Goal: Information Seeking & Learning: Check status

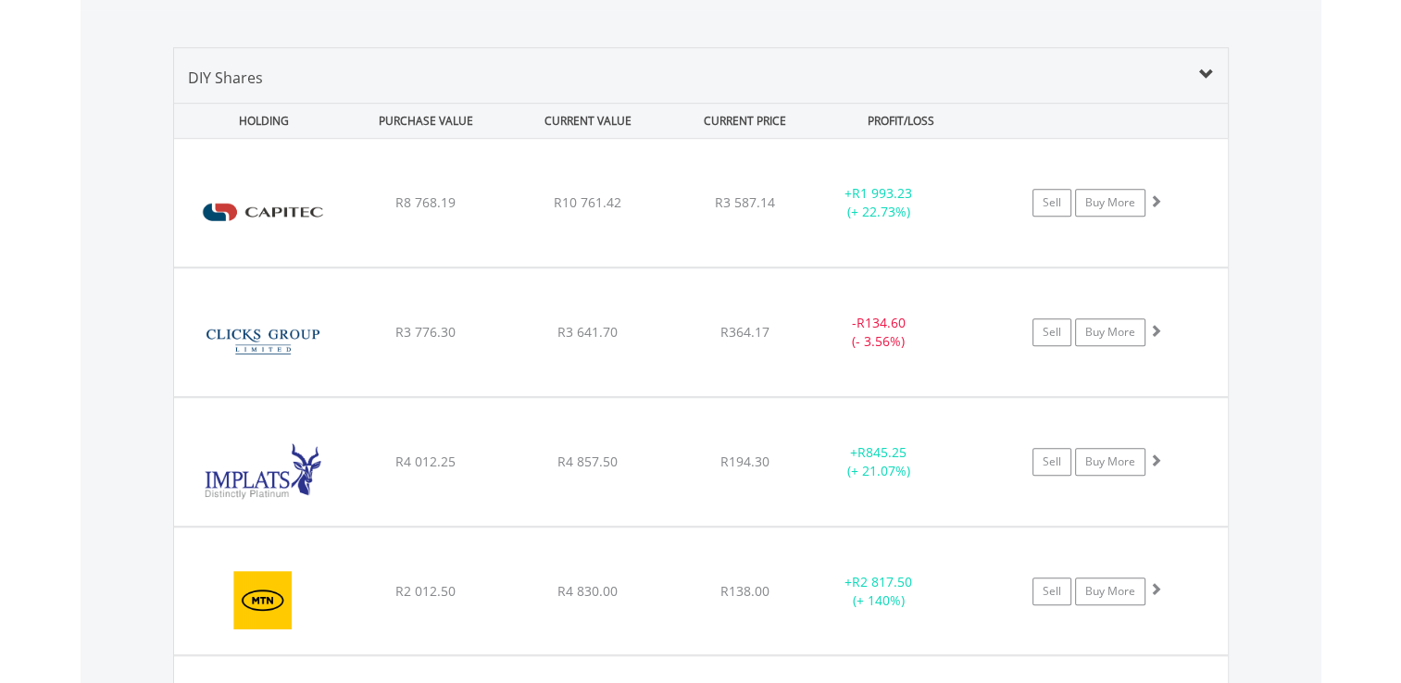
scroll to position [1246, 0]
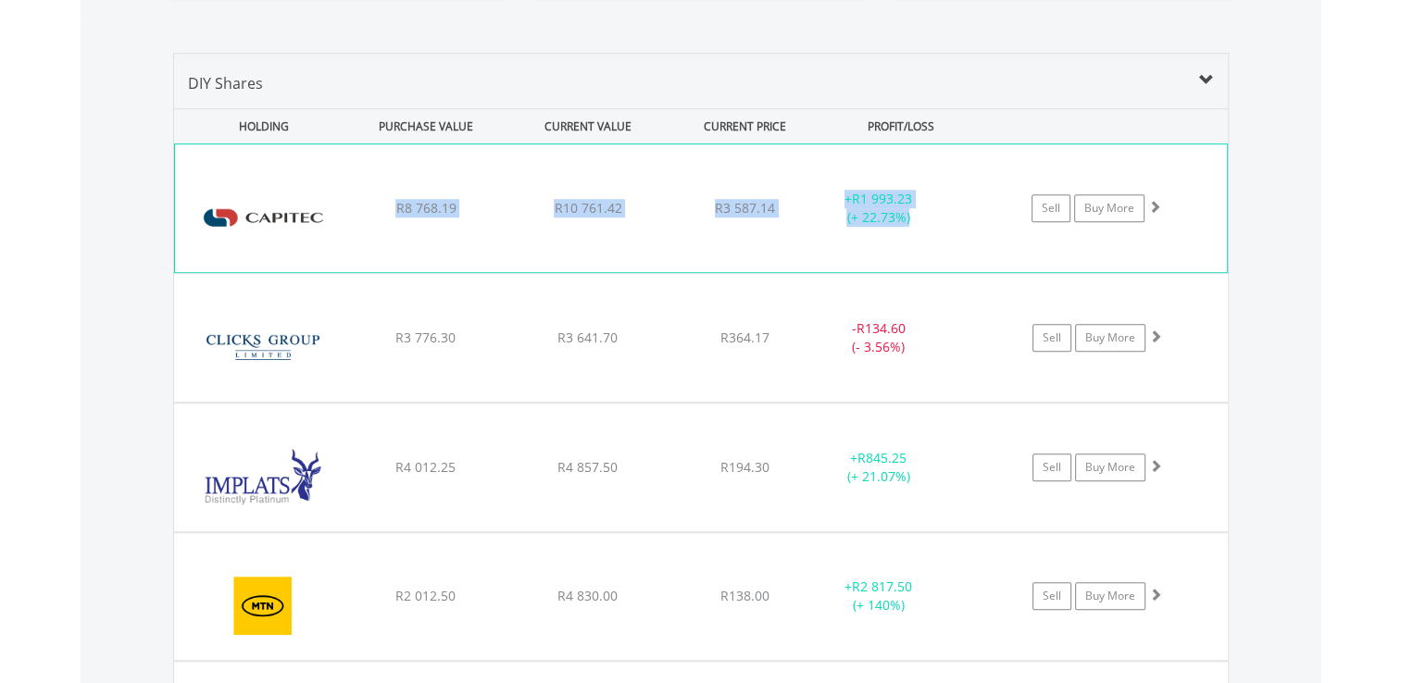
drag, startPoint x: 396, startPoint y: 206, endPoint x: 915, endPoint y: 233, distance: 519.3
click at [915, 233] on div "﻿ Capitec Bank Holdings Limited R8 768.19 R10 761.42 R3 587.14 + R1 993.23 (+ 2…" at bounding box center [701, 208] width 1052 height 128
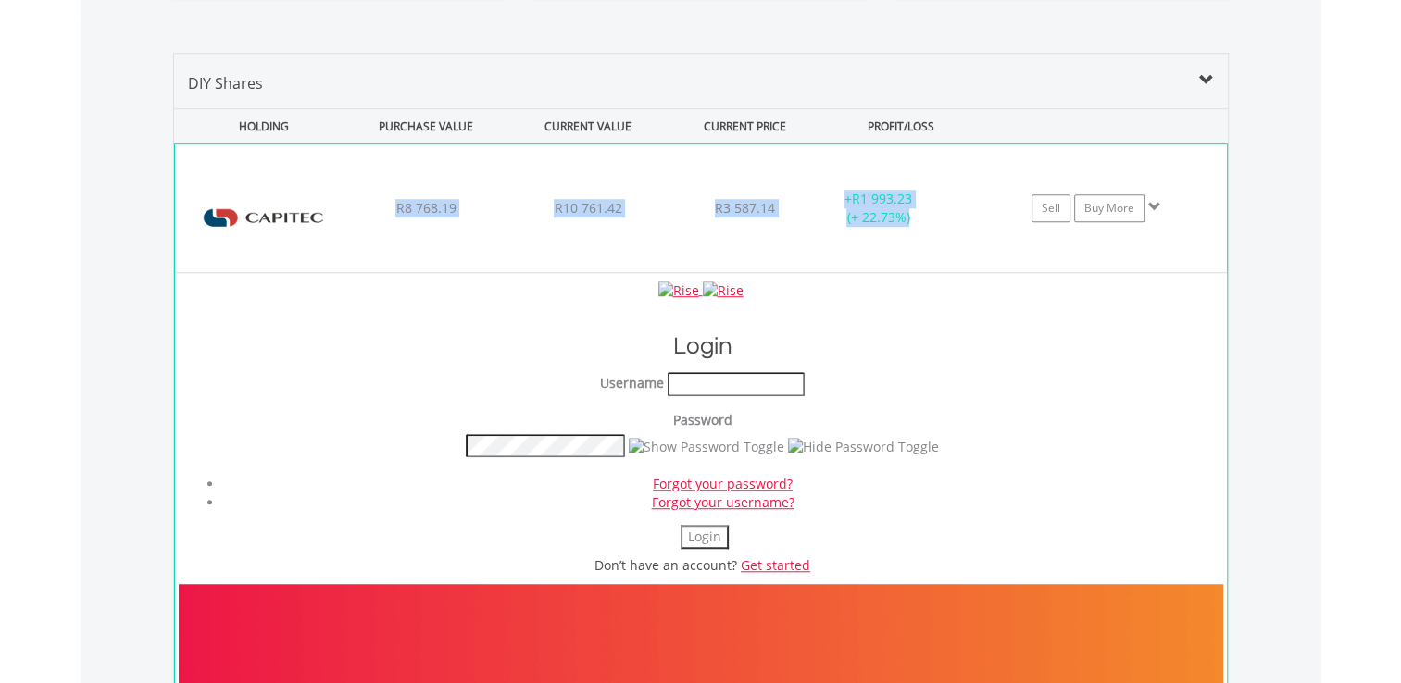
copy div "R8 768.19 R10 761.42 R3 587.14 + R1 993.23 (+ 22.73%)"
click at [619, 398] on form "Username Password Forgot your password? Forgot your username? Login Get started" at bounding box center [702, 473] width 1041 height 203
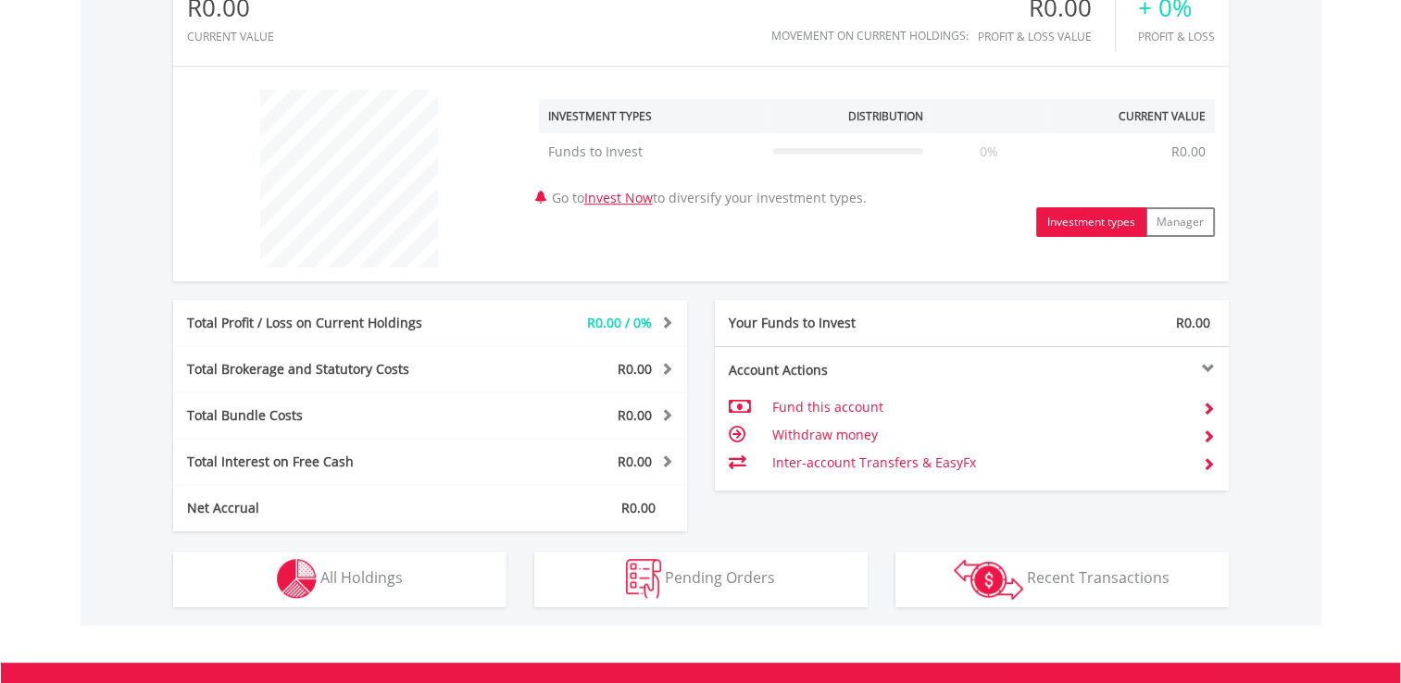
scroll to position [178, 352]
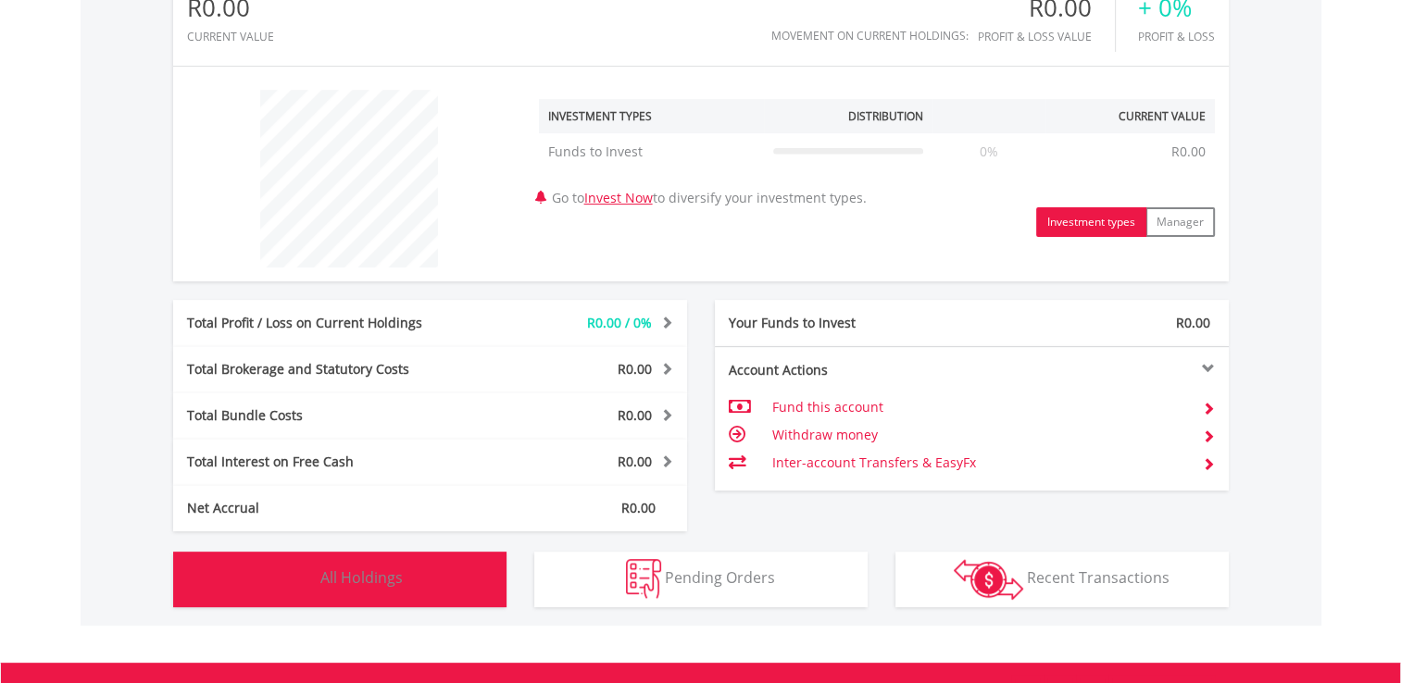
click at [434, 581] on button "Holdings All Holdings" at bounding box center [339, 580] width 333 height 56
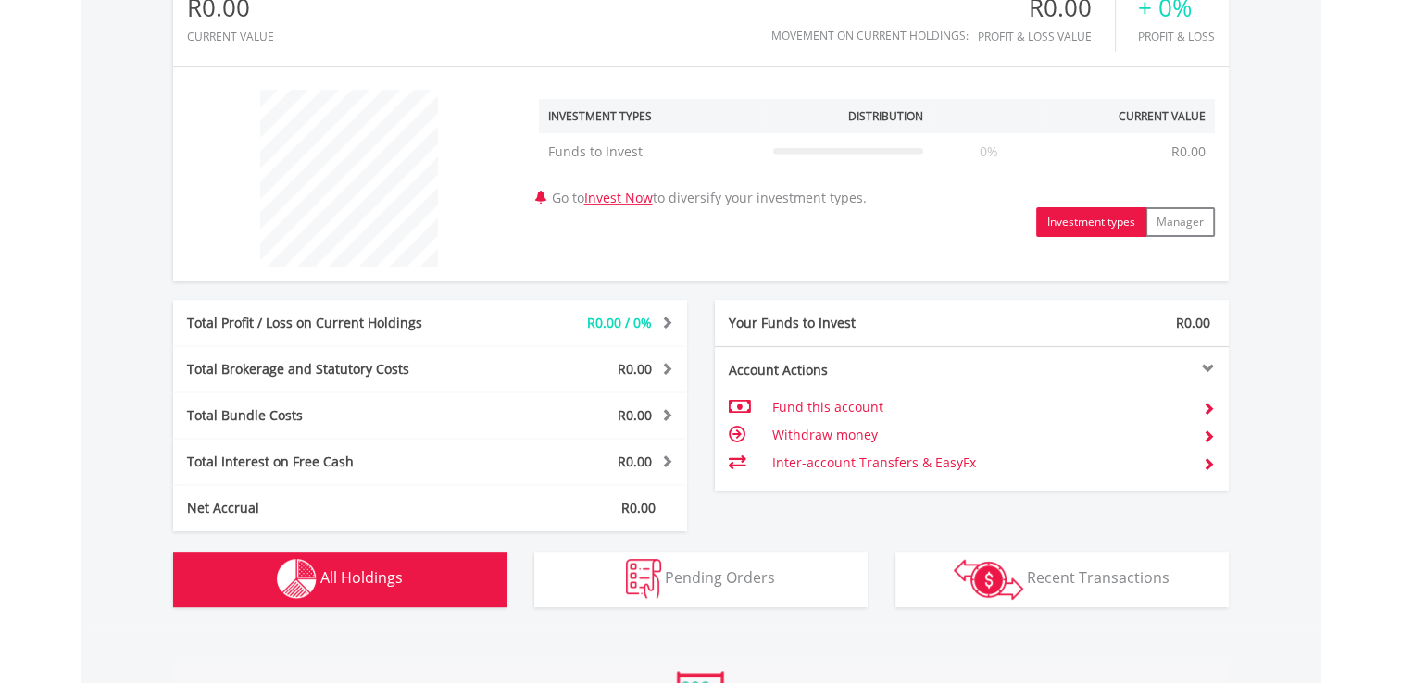
scroll to position [977, 0]
